Goal: Task Accomplishment & Management: Use online tool/utility

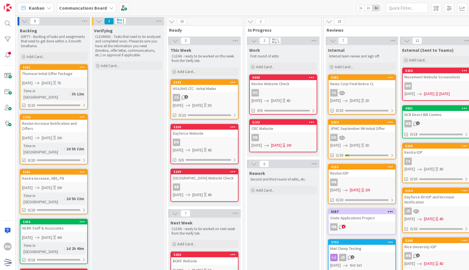
scroll to position [0, 54]
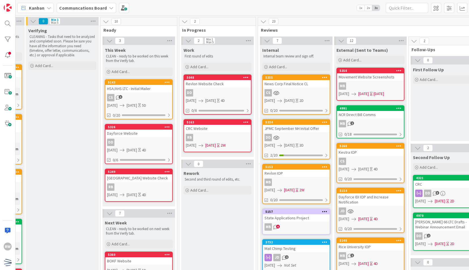
scroll to position [0, 40]
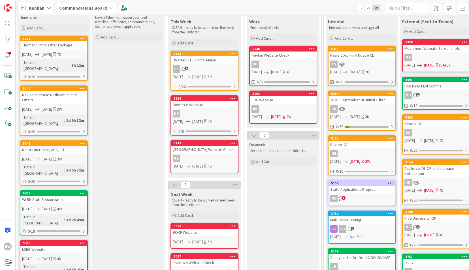
scroll to position [0, 0]
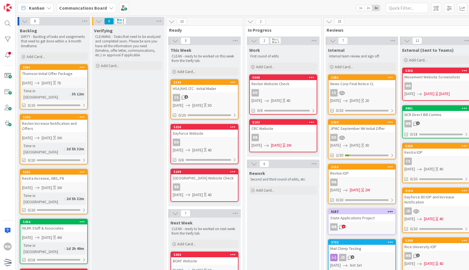
click at [135, 218] on div "Verifying CLEANING - Tasks that need to be analyzed and completed soon. Please …" at bounding box center [128, 268] width 73 height 484
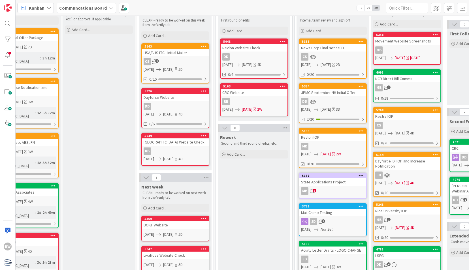
scroll to position [0, 29]
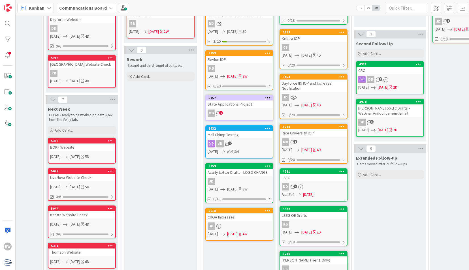
scroll to position [115, 123]
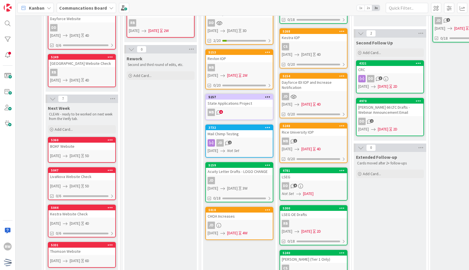
click at [223, 168] on div "5159" at bounding box center [239, 165] width 67 height 5
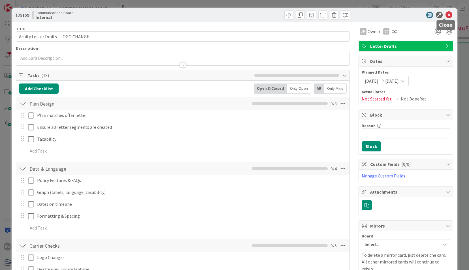
click at [446, 13] on icon at bounding box center [449, 15] width 7 height 7
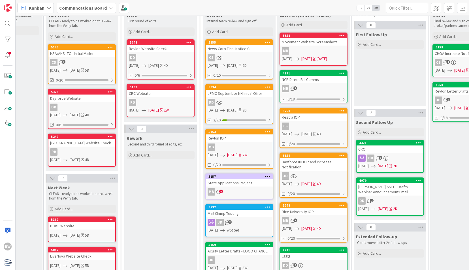
scroll to position [0, 123]
